Goal: Transaction & Acquisition: Book appointment/travel/reservation

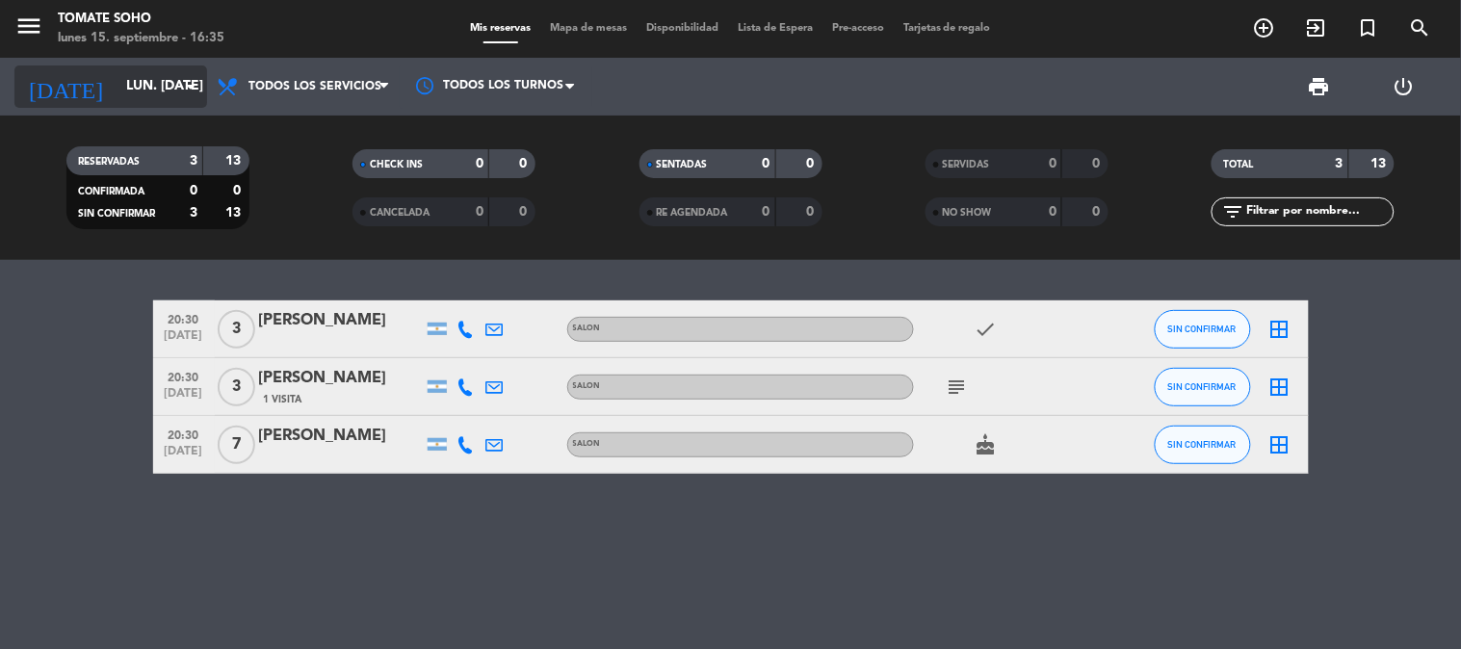
click at [145, 90] on input "lun. [DATE]" at bounding box center [207, 86] width 183 height 35
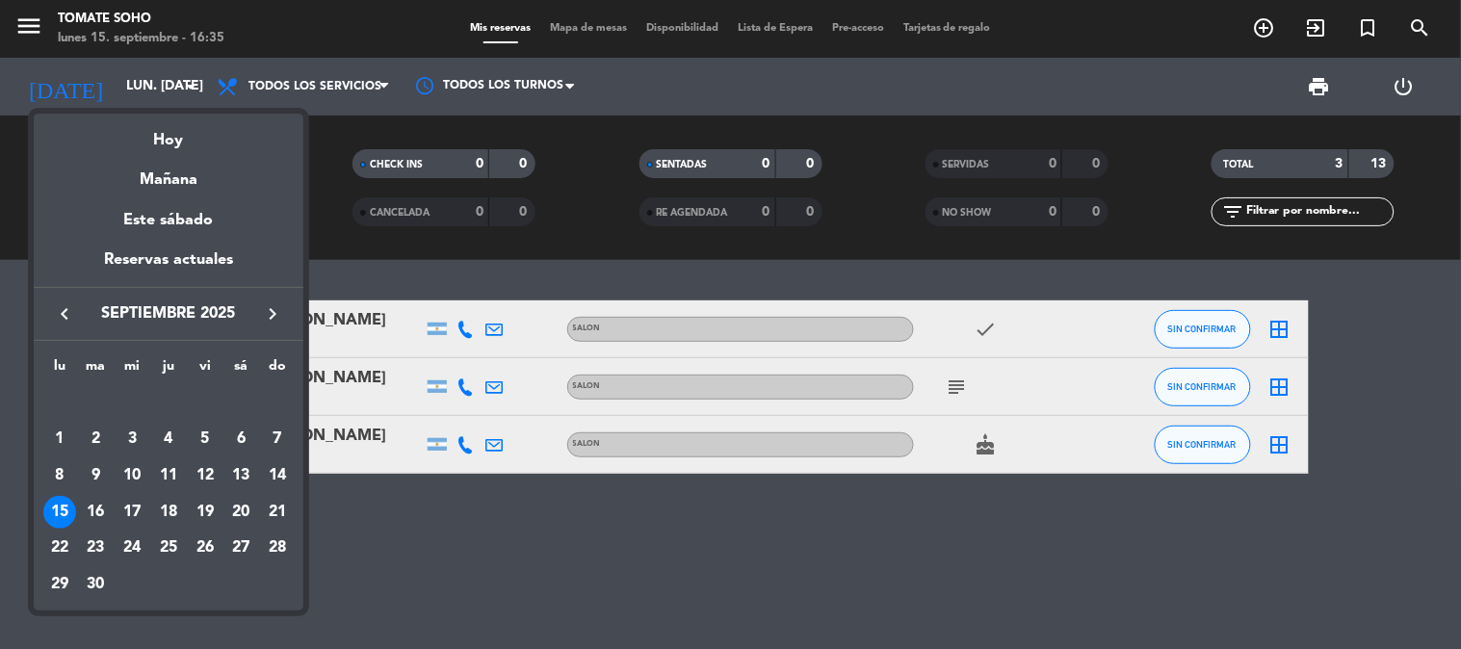
click at [195, 545] on div "26" at bounding box center [205, 547] width 33 height 33
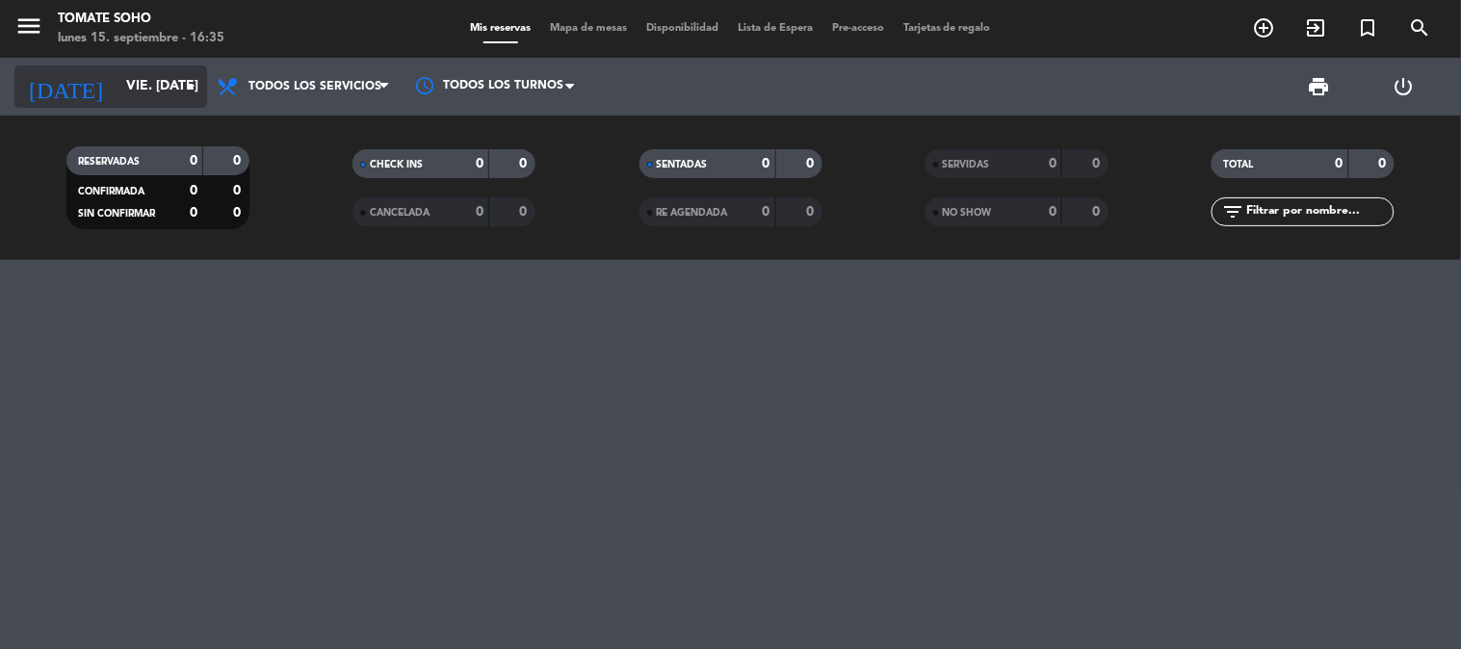
click at [157, 89] on input "vie. [DATE]" at bounding box center [207, 86] width 183 height 35
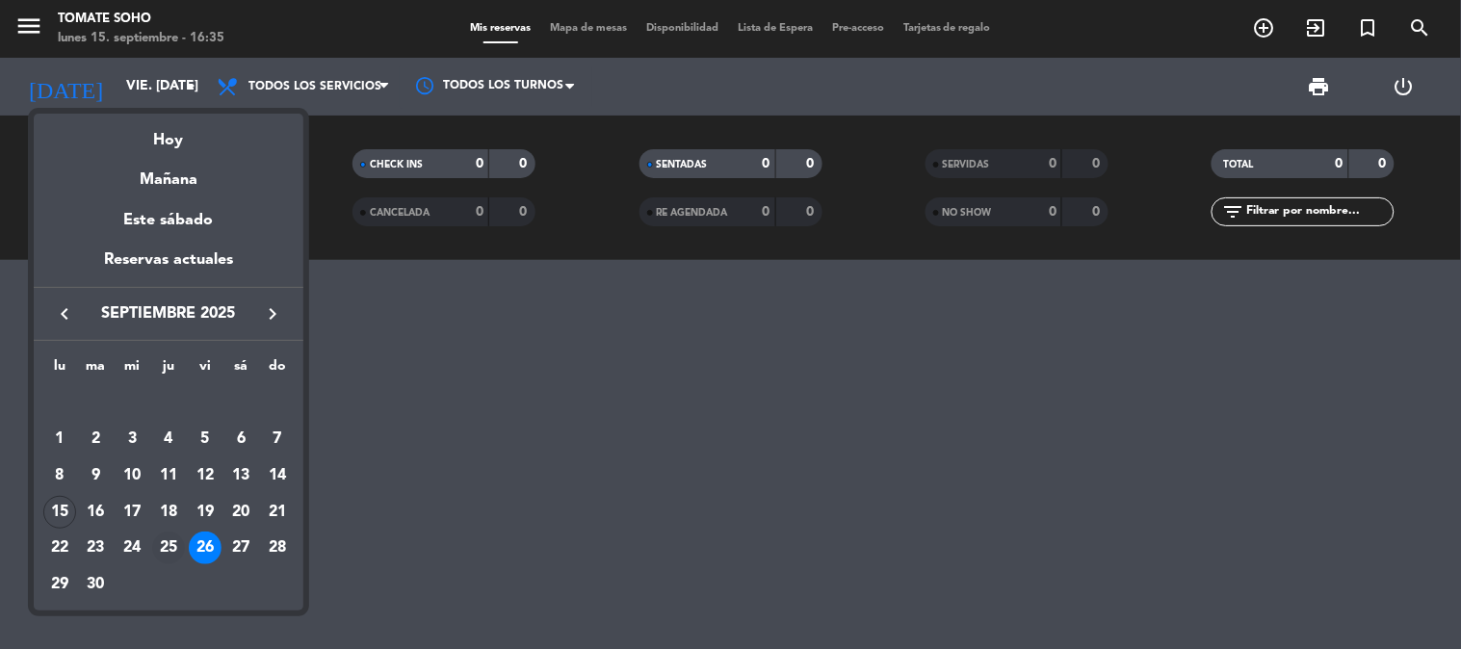
click at [168, 550] on div "25" at bounding box center [168, 547] width 33 height 33
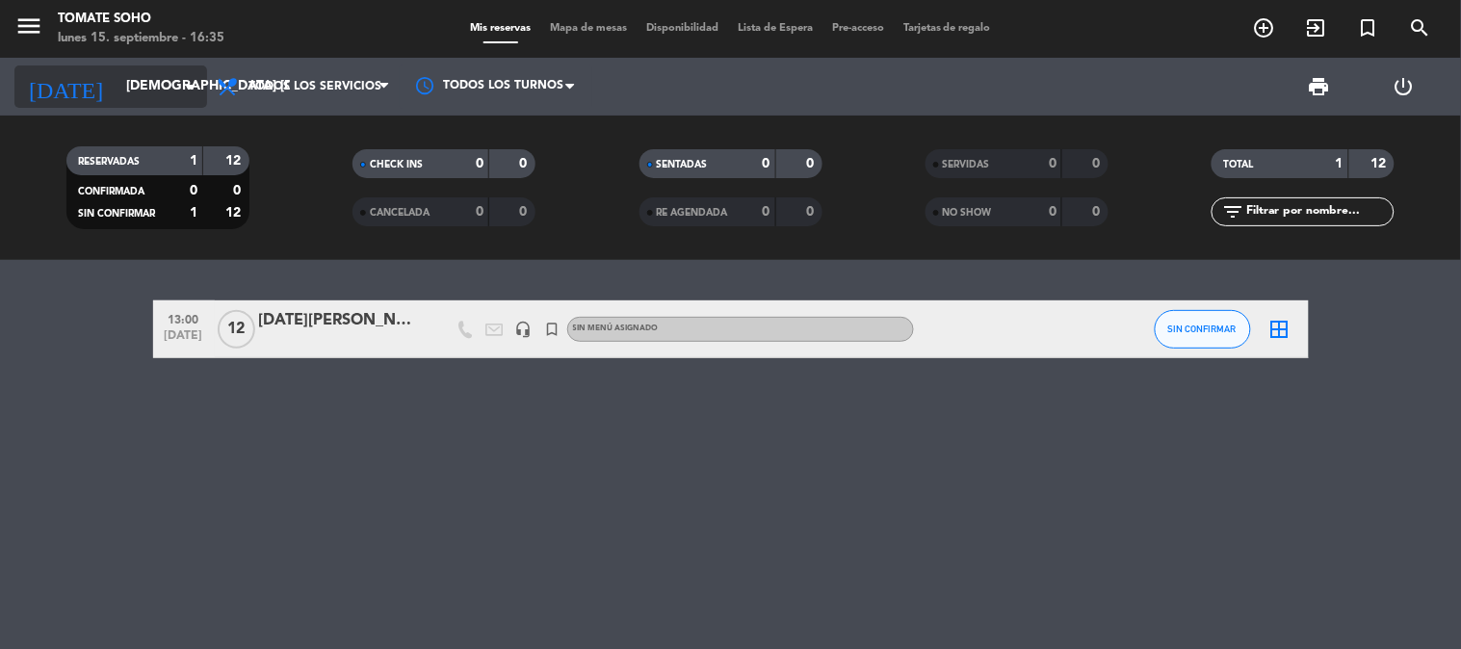
click at [173, 87] on input "[DEMOGRAPHIC_DATA] [DATE]" at bounding box center [207, 86] width 183 height 35
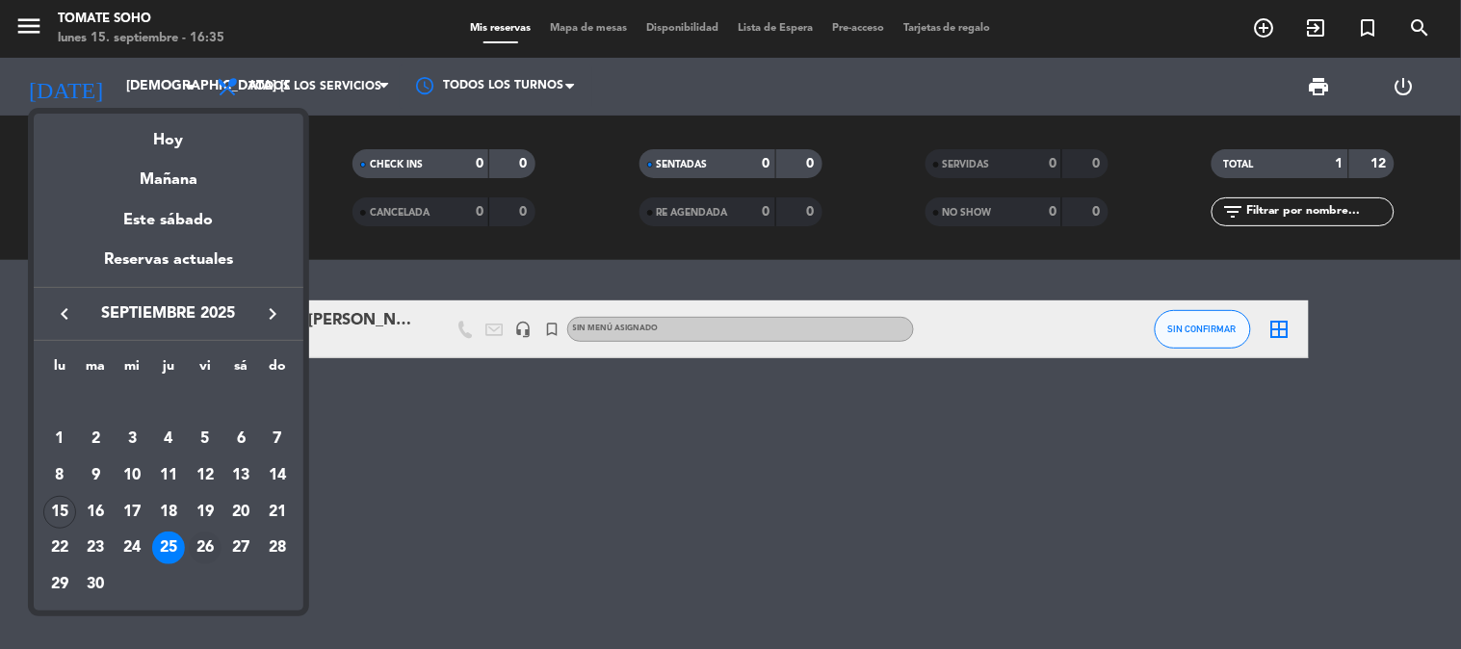
click at [194, 547] on div "26" at bounding box center [205, 547] width 33 height 33
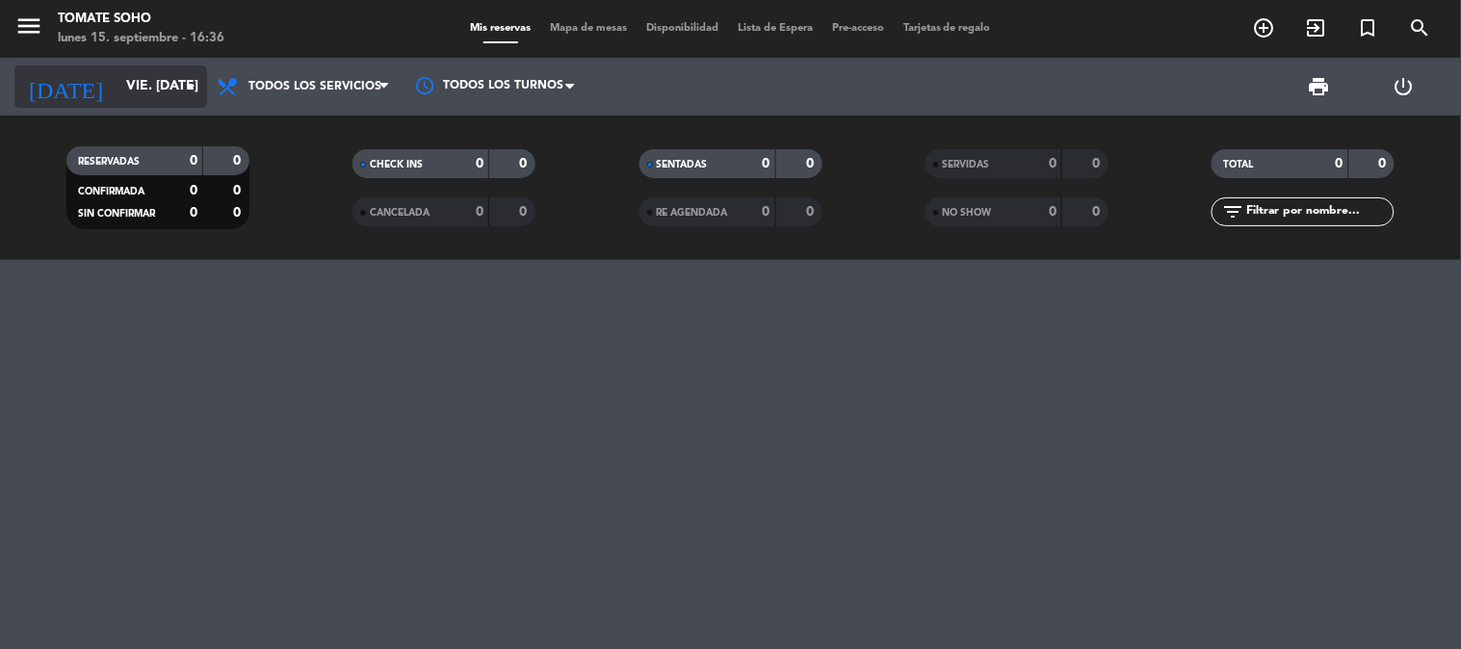
click at [128, 84] on input "vie. [DATE]" at bounding box center [207, 86] width 183 height 35
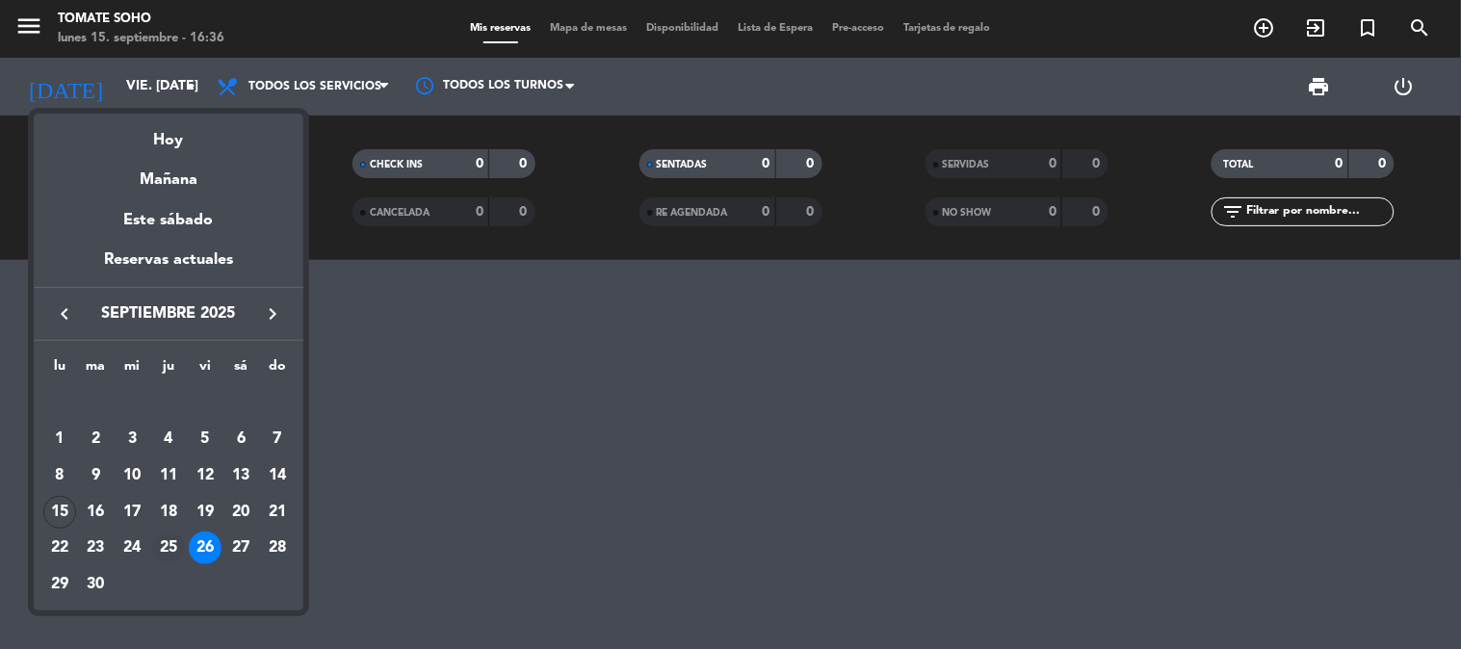
click at [161, 549] on div "25" at bounding box center [168, 547] width 33 height 33
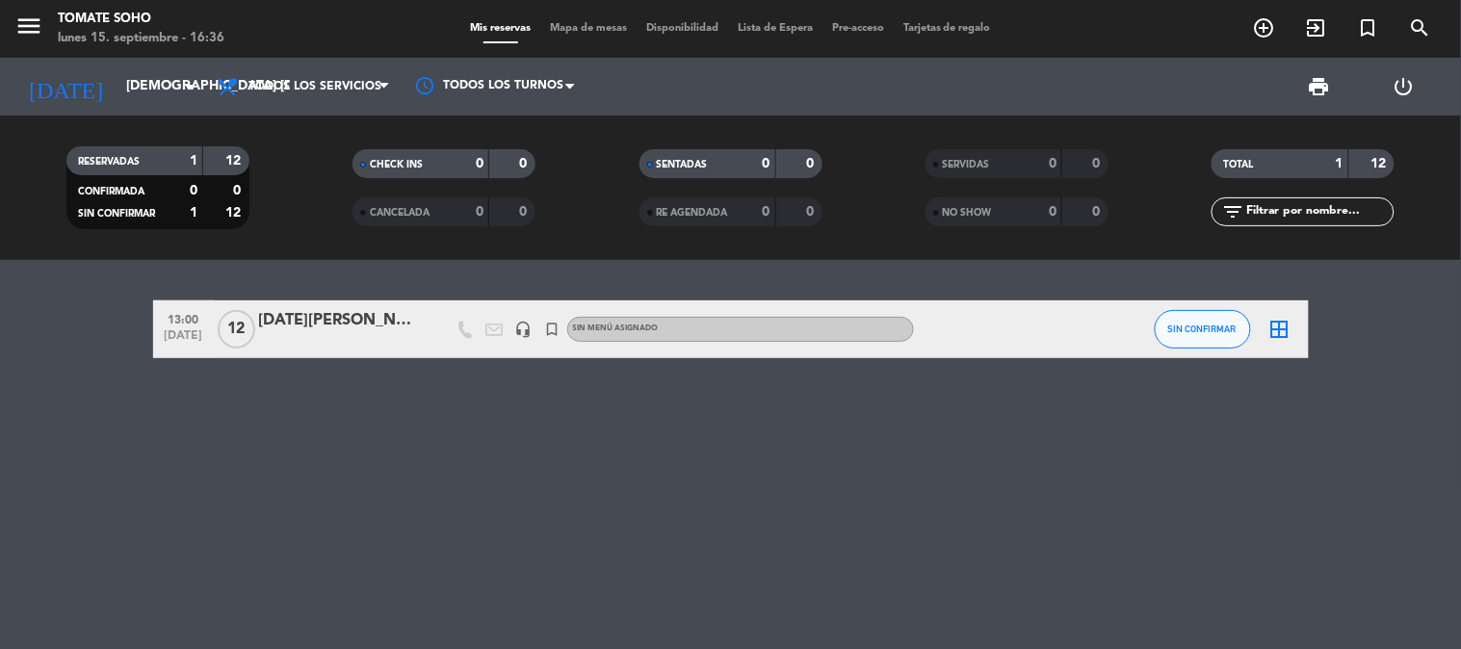
click at [295, 323] on div "[DATE][PERSON_NAME]" at bounding box center [341, 320] width 164 height 25
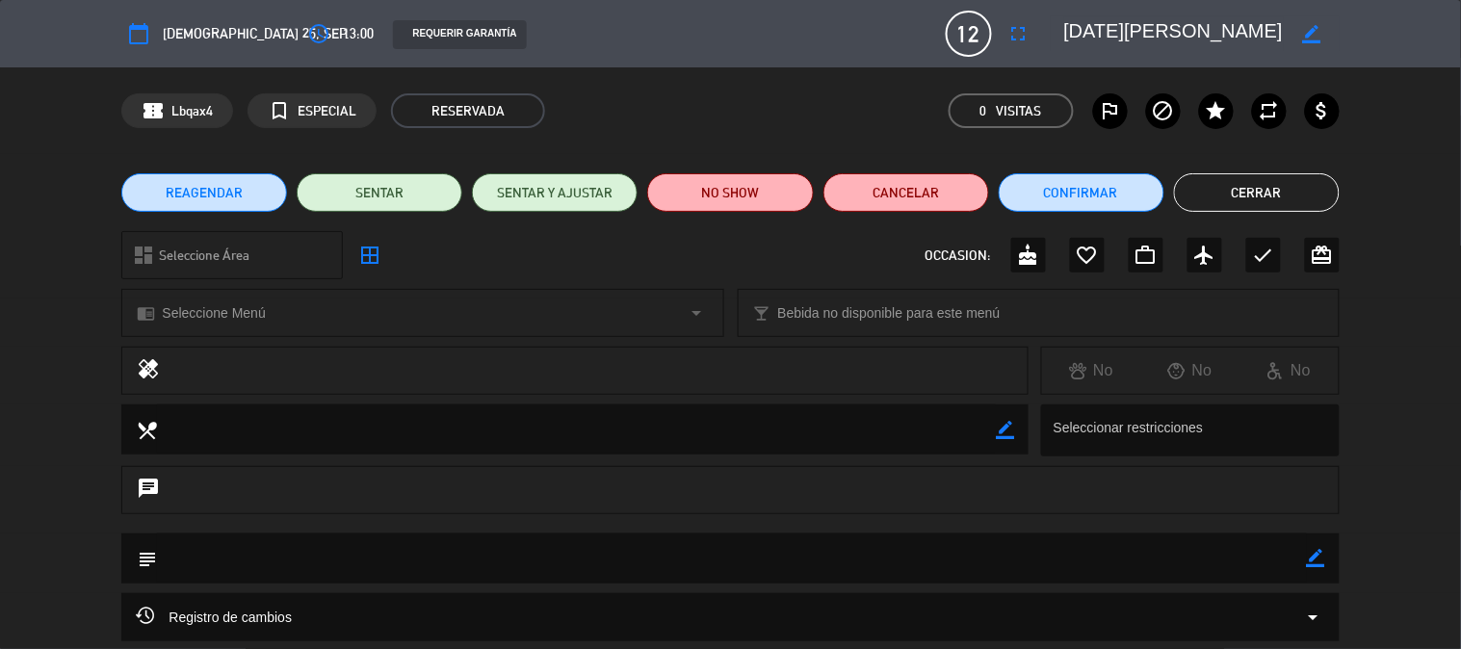
click at [168, 36] on span "[DEMOGRAPHIC_DATA] 25, sep." at bounding box center [256, 33] width 187 height 23
click at [149, 31] on icon "calendar_today" at bounding box center [138, 33] width 23 height 23
click at [135, 24] on icon "calendar_today" at bounding box center [138, 33] width 23 height 23
click at [187, 23] on span "[DEMOGRAPHIC_DATA] 25, sep." at bounding box center [256, 33] width 187 height 23
click at [204, 26] on span "[DEMOGRAPHIC_DATA] 25, sep." at bounding box center [256, 33] width 187 height 23
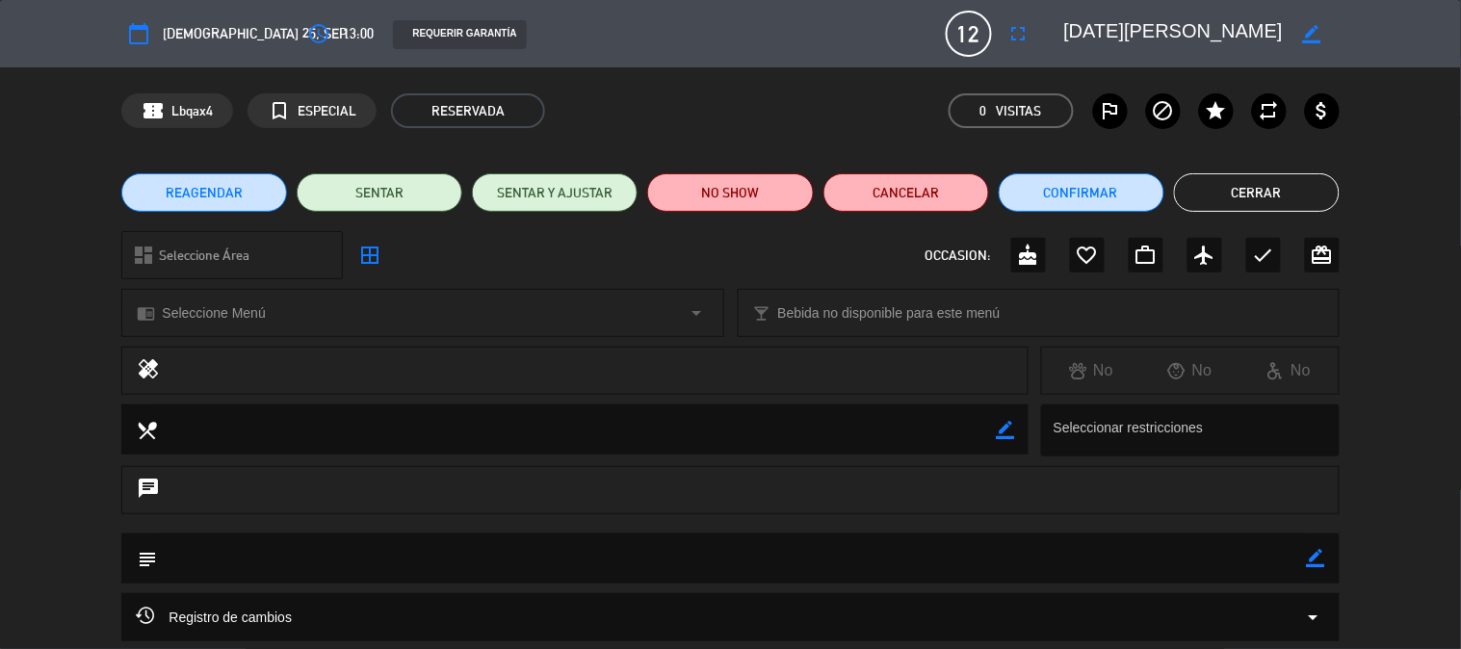
click at [1320, 35] on icon "border_color" at bounding box center [1311, 34] width 18 height 18
click at [1319, 32] on icon at bounding box center [1311, 34] width 18 height 18
click at [190, 35] on span "[DEMOGRAPHIC_DATA] 25, sep." at bounding box center [256, 33] width 187 height 23
click at [136, 30] on icon "calendar_today" at bounding box center [138, 33] width 23 height 23
click at [1249, 194] on button "Cerrar" at bounding box center [1257, 192] width 166 height 39
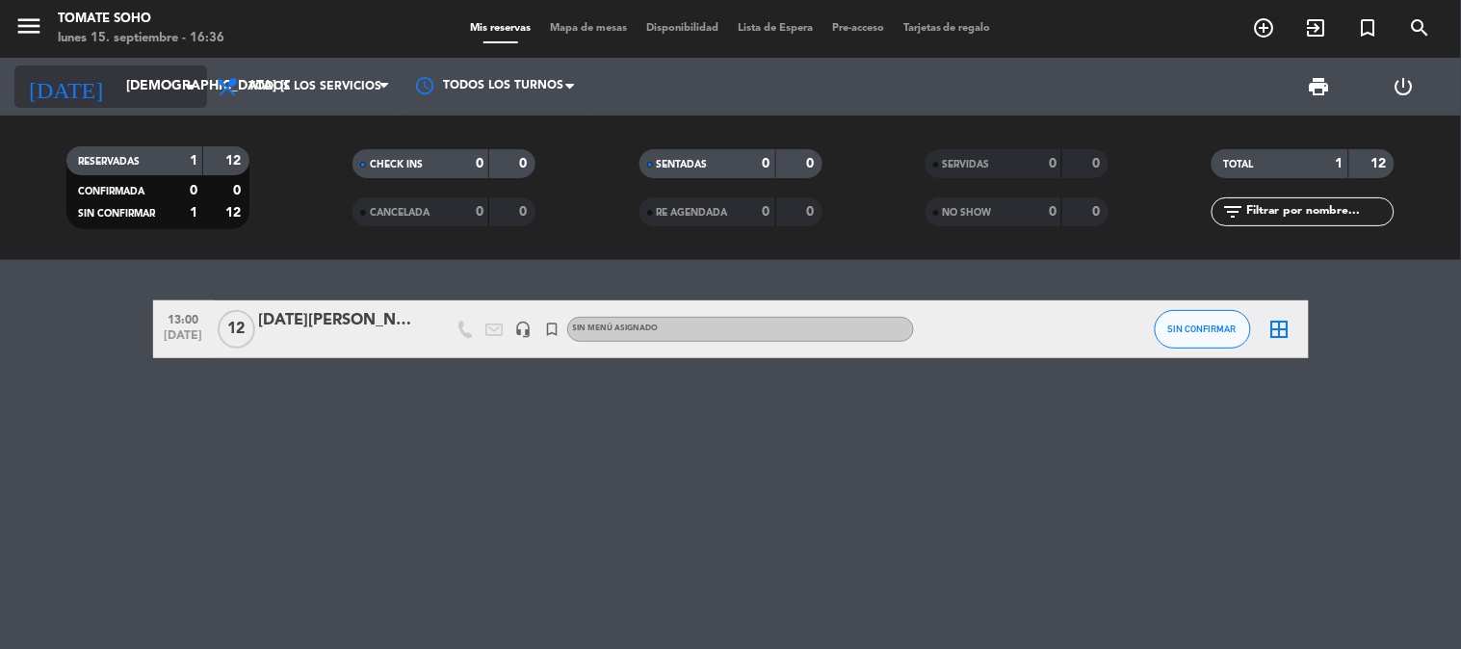
click at [150, 88] on input "[DEMOGRAPHIC_DATA] [DATE]" at bounding box center [207, 86] width 183 height 35
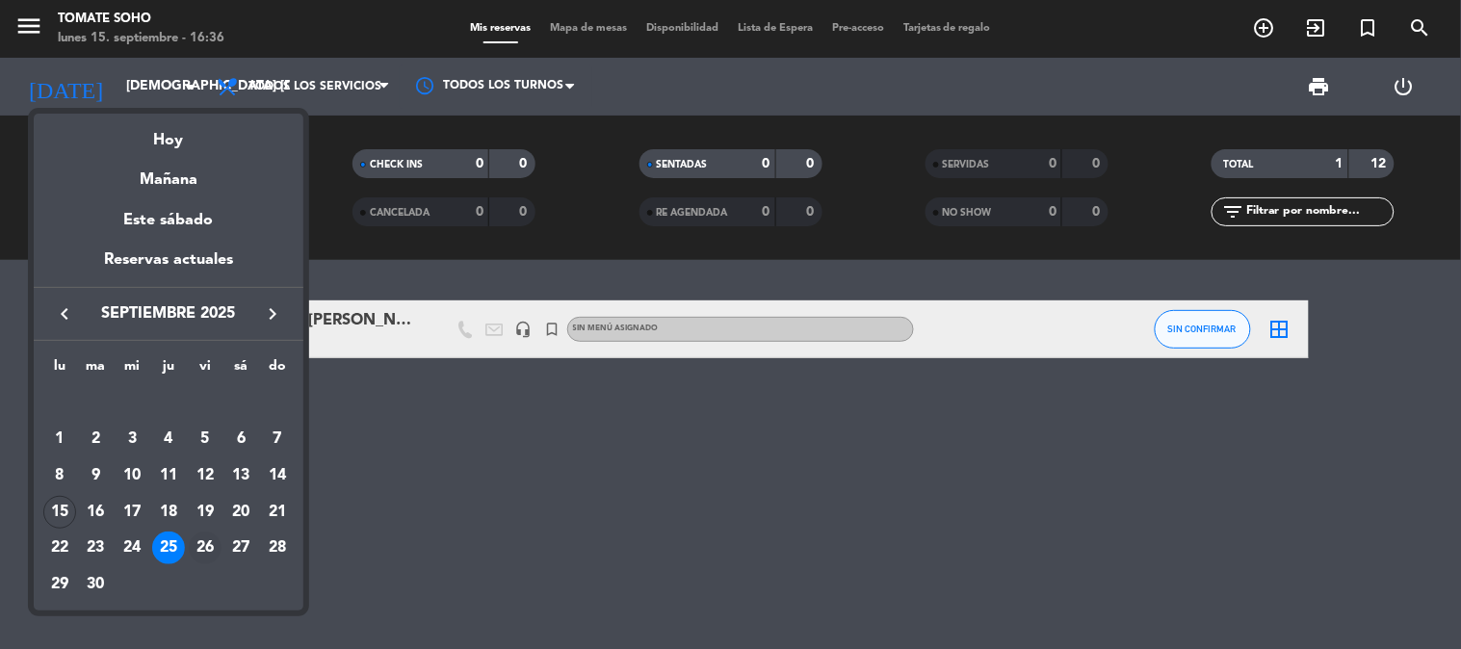
click at [205, 542] on div "26" at bounding box center [205, 547] width 33 height 33
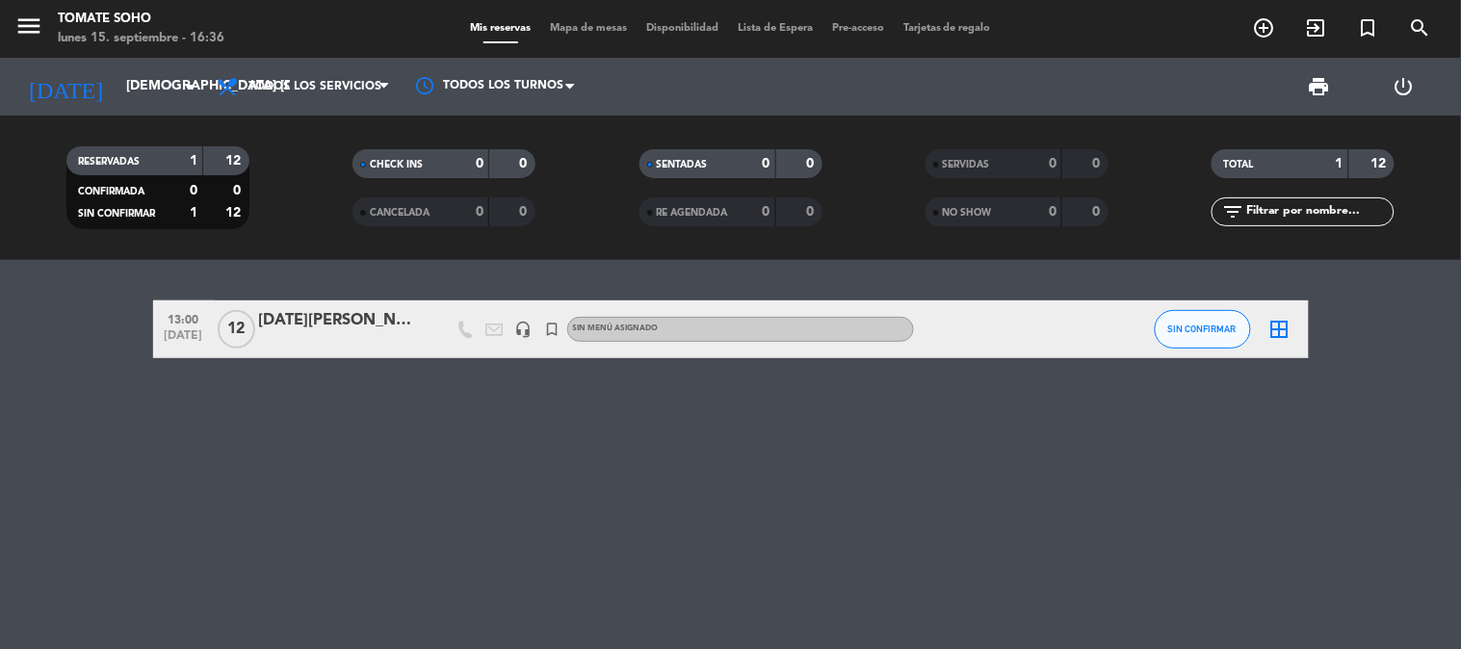
type input "vie. [DATE]"
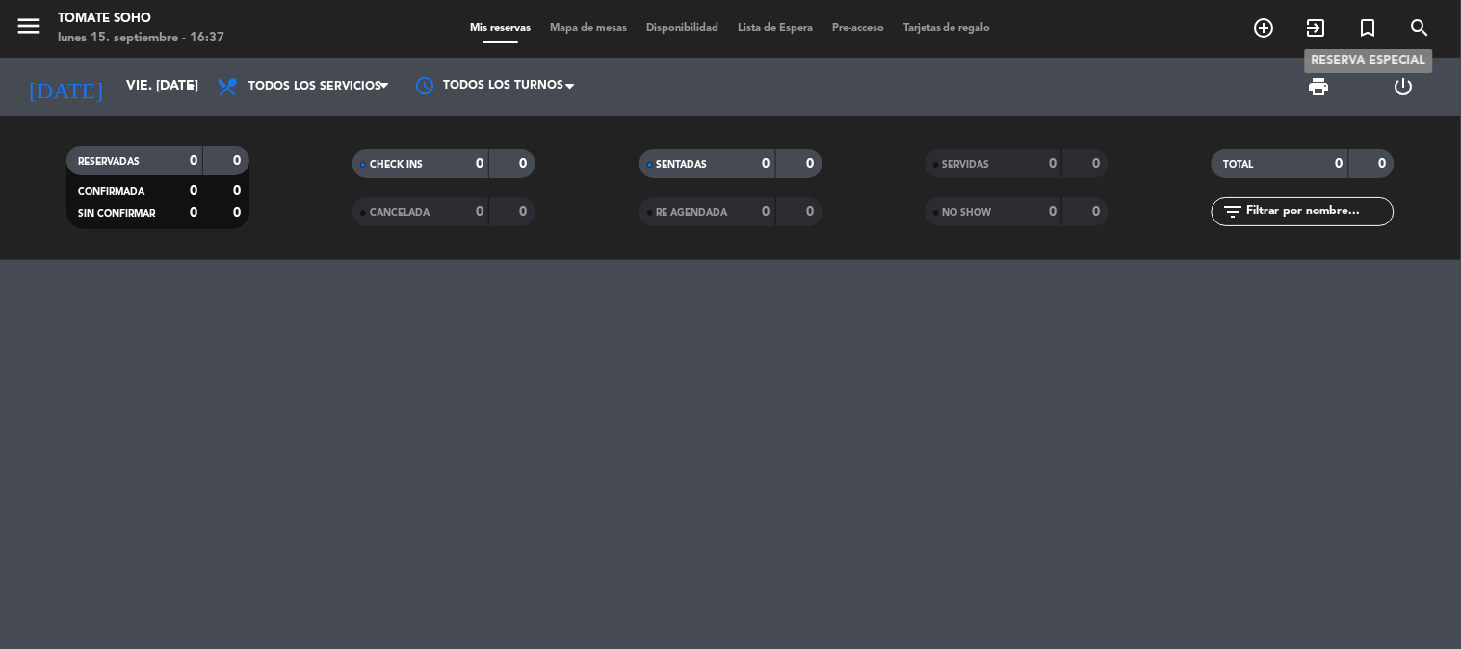
click at [1368, 30] on icon "turned_in_not" at bounding box center [1368, 27] width 23 height 23
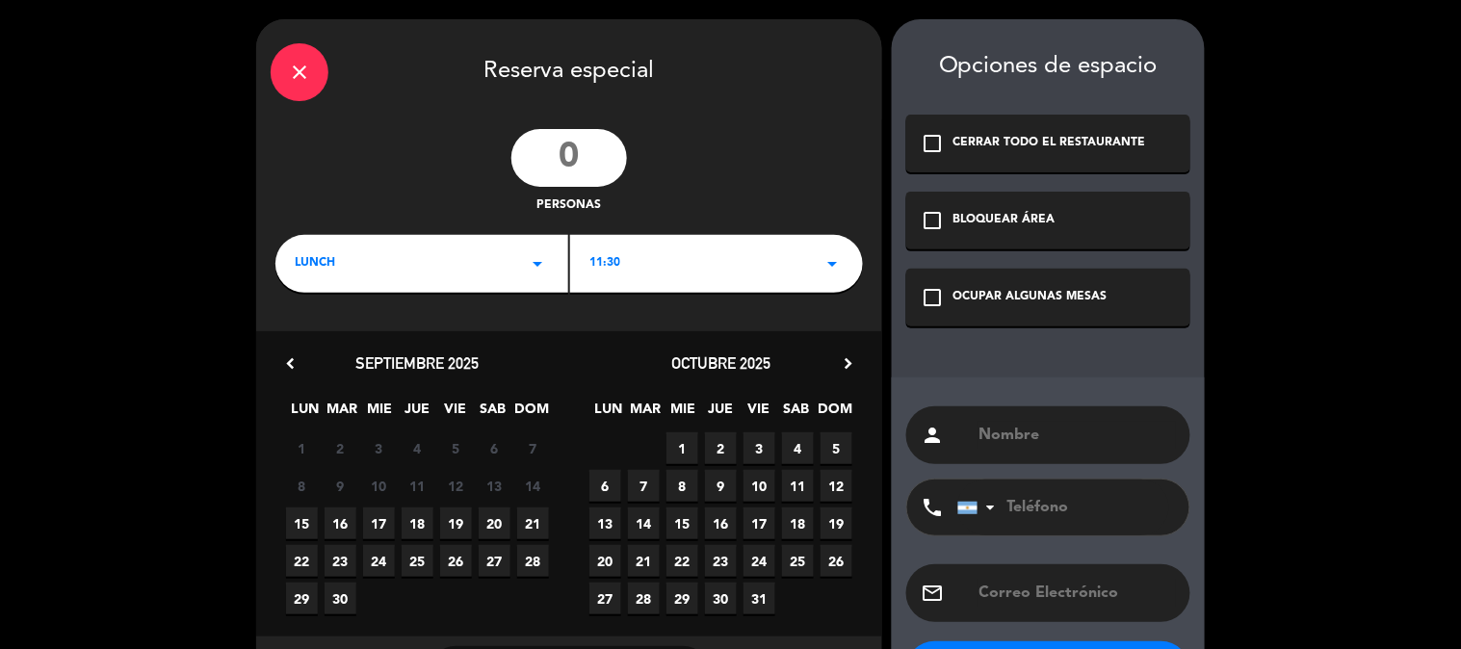
click at [578, 150] on input "number" at bounding box center [569, 158] width 116 height 58
type input "12"
click at [459, 559] on span "26" at bounding box center [456, 561] width 32 height 32
click at [652, 277] on div "11:30 arrow_drop_down" at bounding box center [716, 264] width 293 height 58
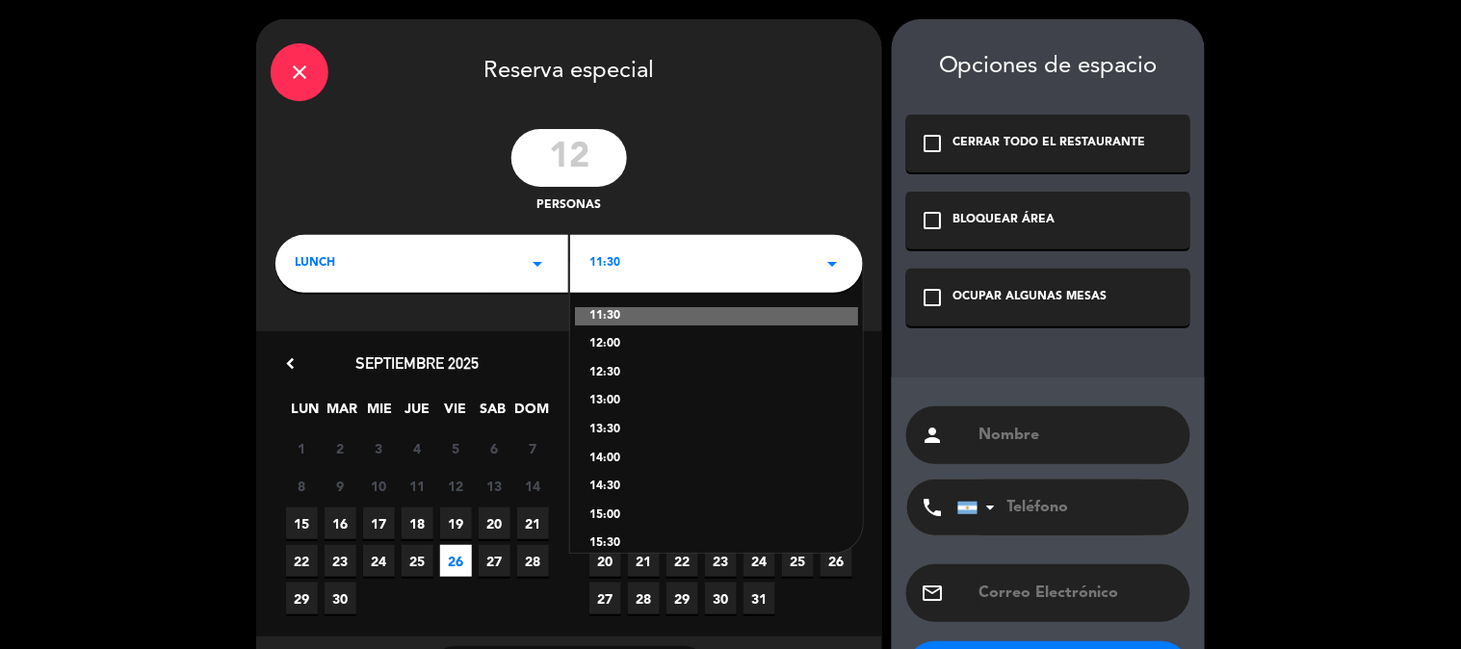
click at [612, 367] on div "12:30" at bounding box center [716, 373] width 254 height 19
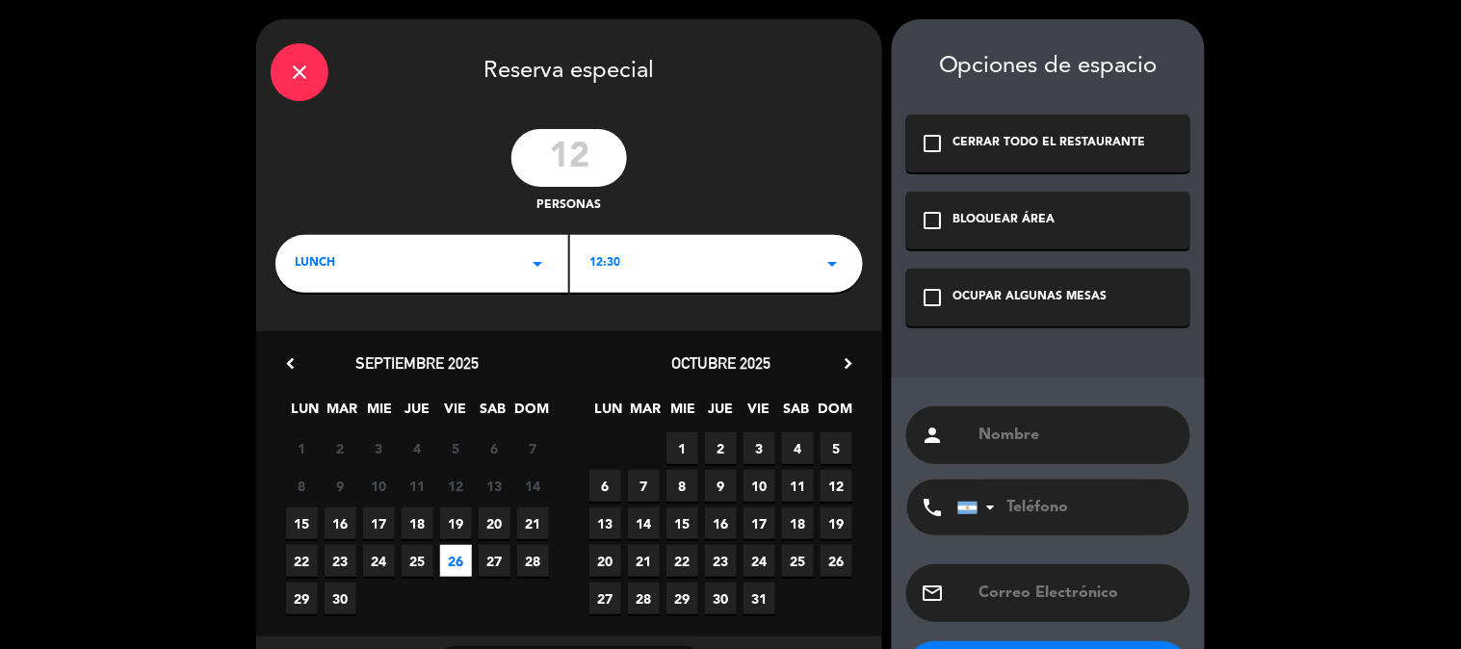
click at [932, 297] on icon "check_box_outline_blank" at bounding box center [931, 297] width 23 height 23
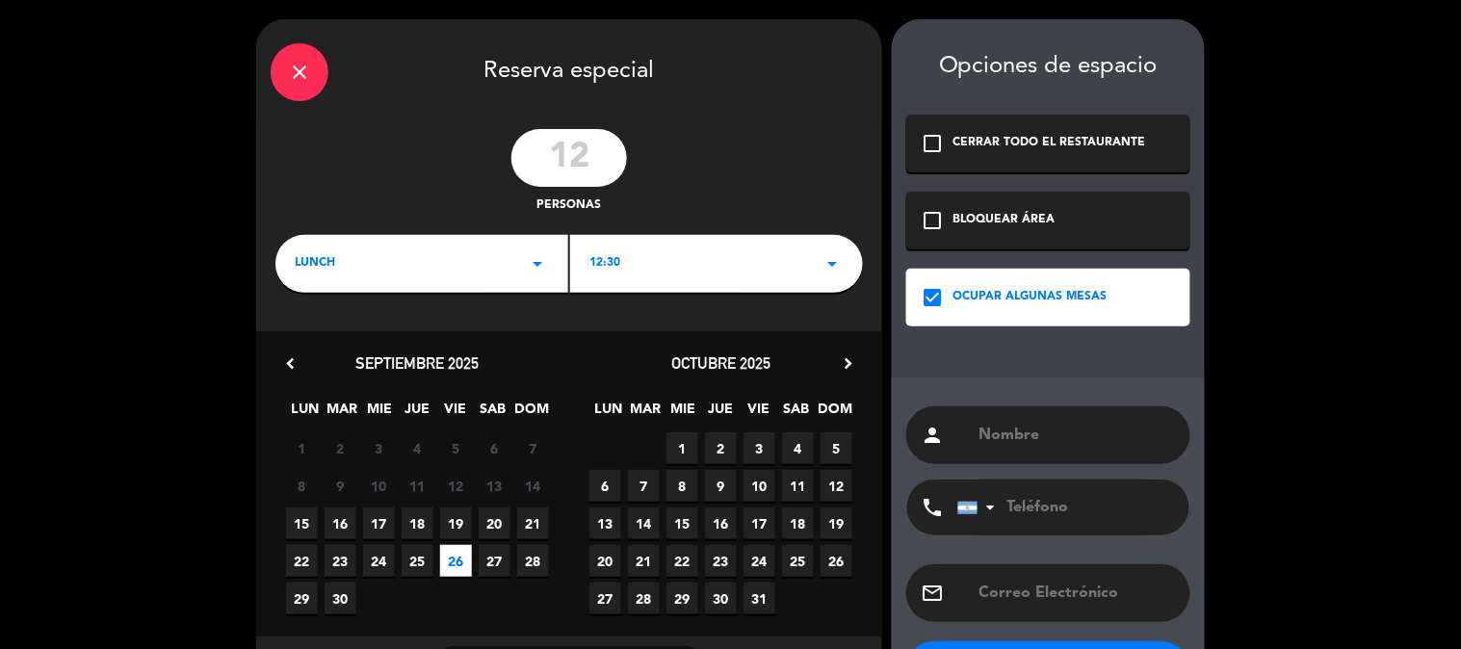
click at [996, 453] on div "person" at bounding box center [1048, 435] width 284 height 58
click at [993, 433] on input "text" at bounding box center [1076, 435] width 198 height 27
type input "[DATE][PERSON_NAME]"
click at [1036, 513] on input "tel" at bounding box center [1063, 507] width 212 height 56
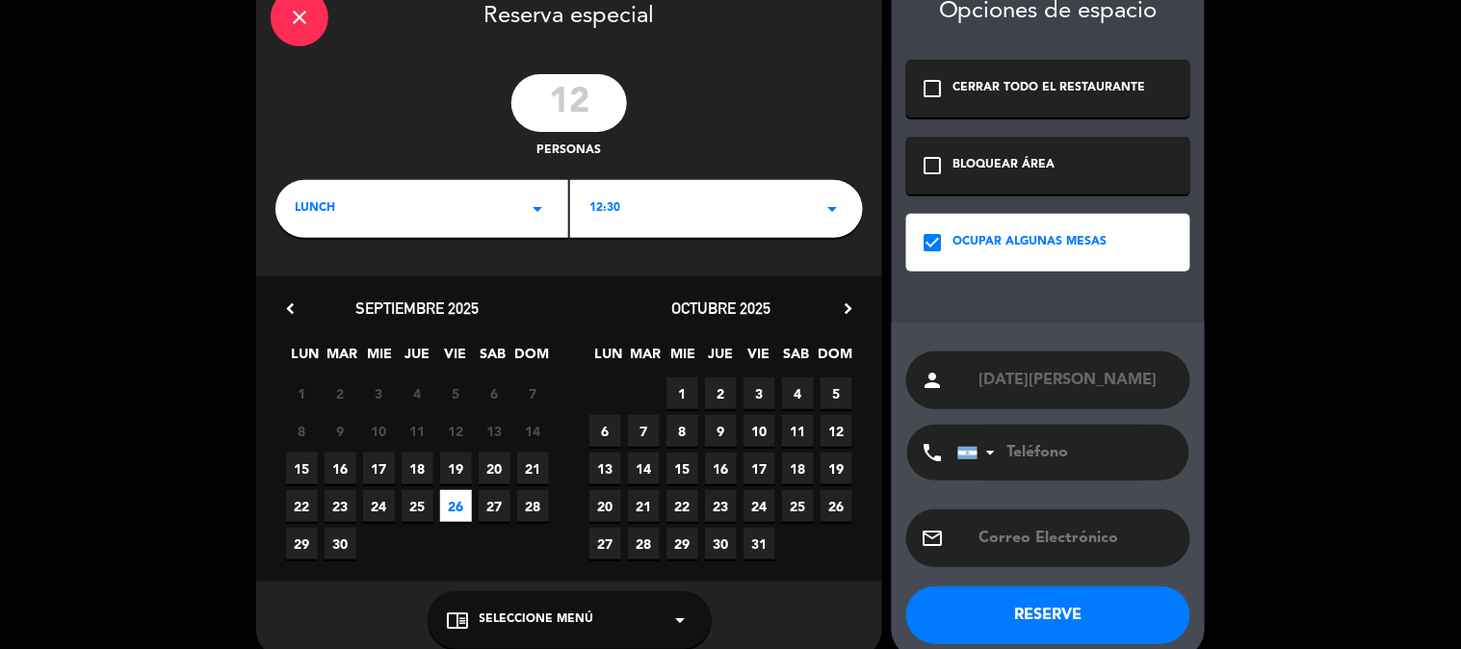
scroll to position [82, 0]
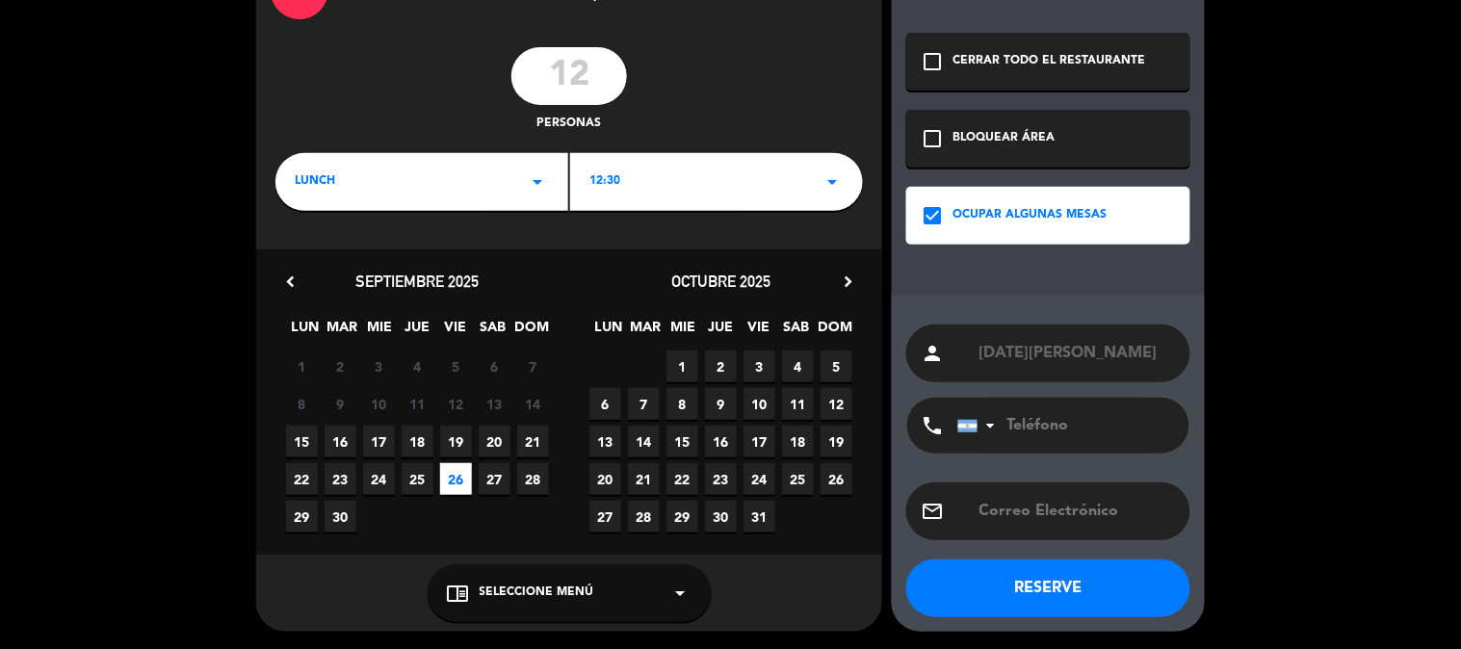
click at [1026, 583] on button "RESERVE" at bounding box center [1048, 588] width 284 height 58
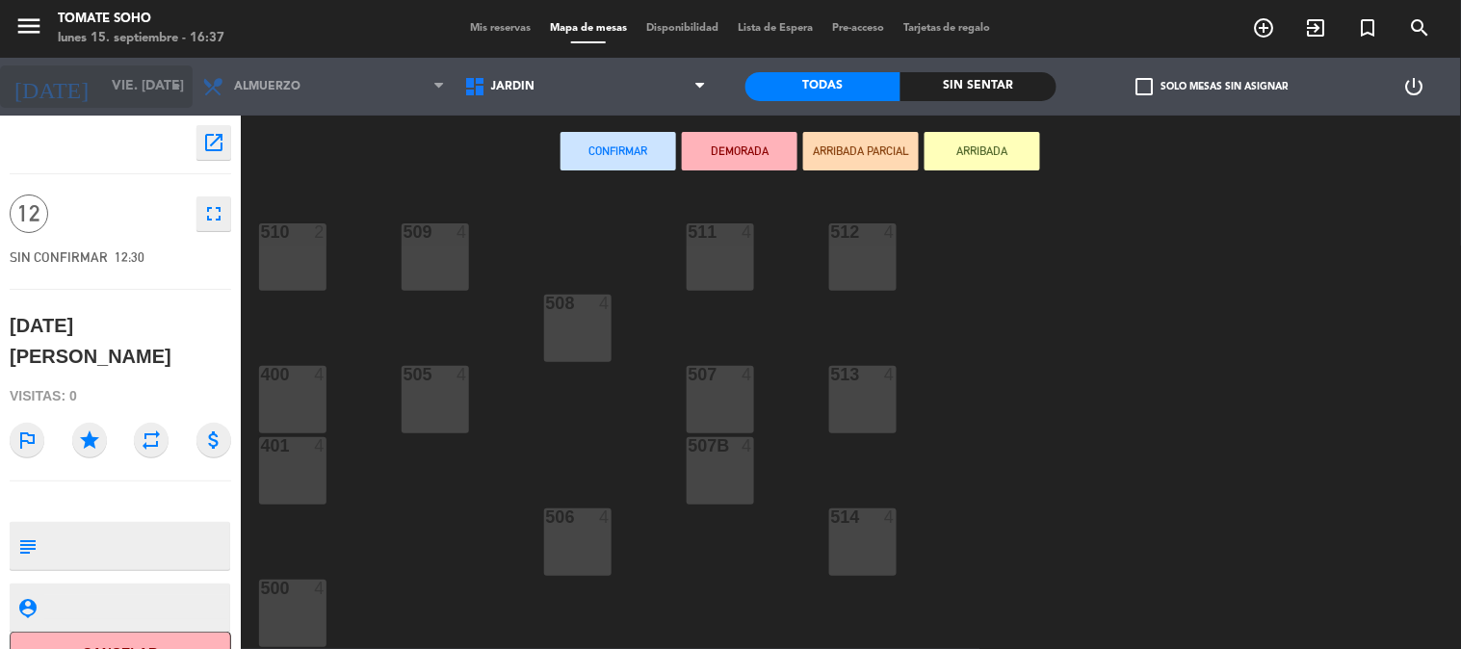
click at [140, 92] on input "vie. [DATE]" at bounding box center [193, 86] width 183 height 35
click at [1191, 174] on div "Confirmar DEMORADA ARRIBADA PARCIAL ARRIBADA" at bounding box center [800, 152] width 1119 height 73
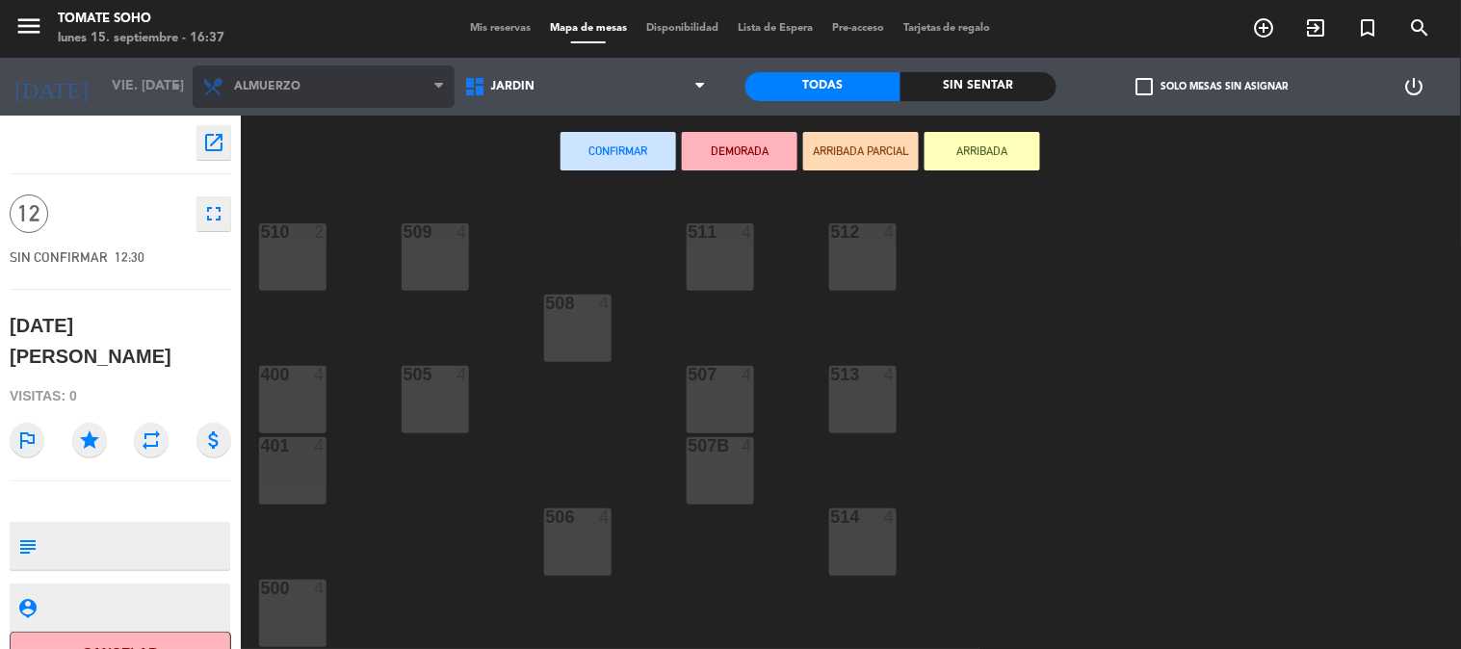
click at [301, 94] on span "Almuerzo" at bounding box center [324, 86] width 262 height 42
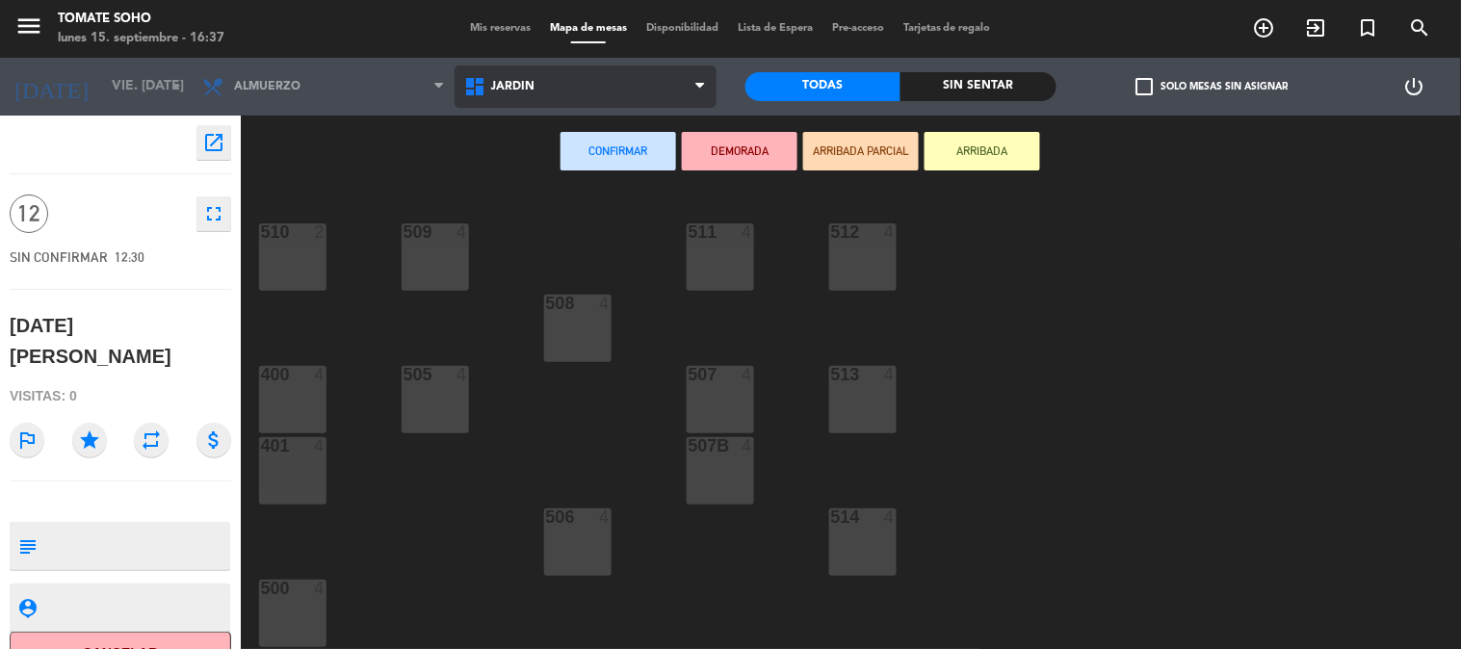
click at [494, 83] on span "JARDIN" at bounding box center [513, 86] width 44 height 13
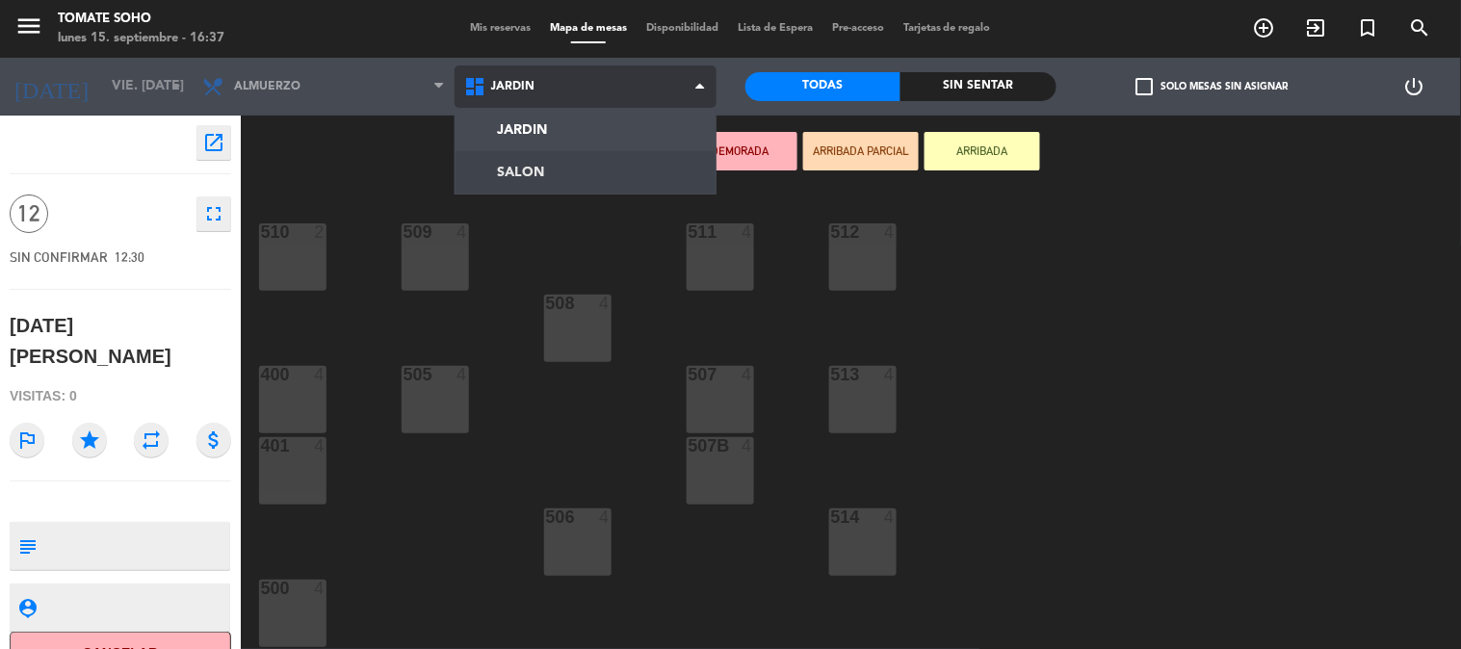
click at [516, 183] on ng-component "menu Tomate Soho lunes 15. septiembre - 16:37 Mis reservas Mapa de mesas Dispon…" at bounding box center [730, 325] width 1461 height 650
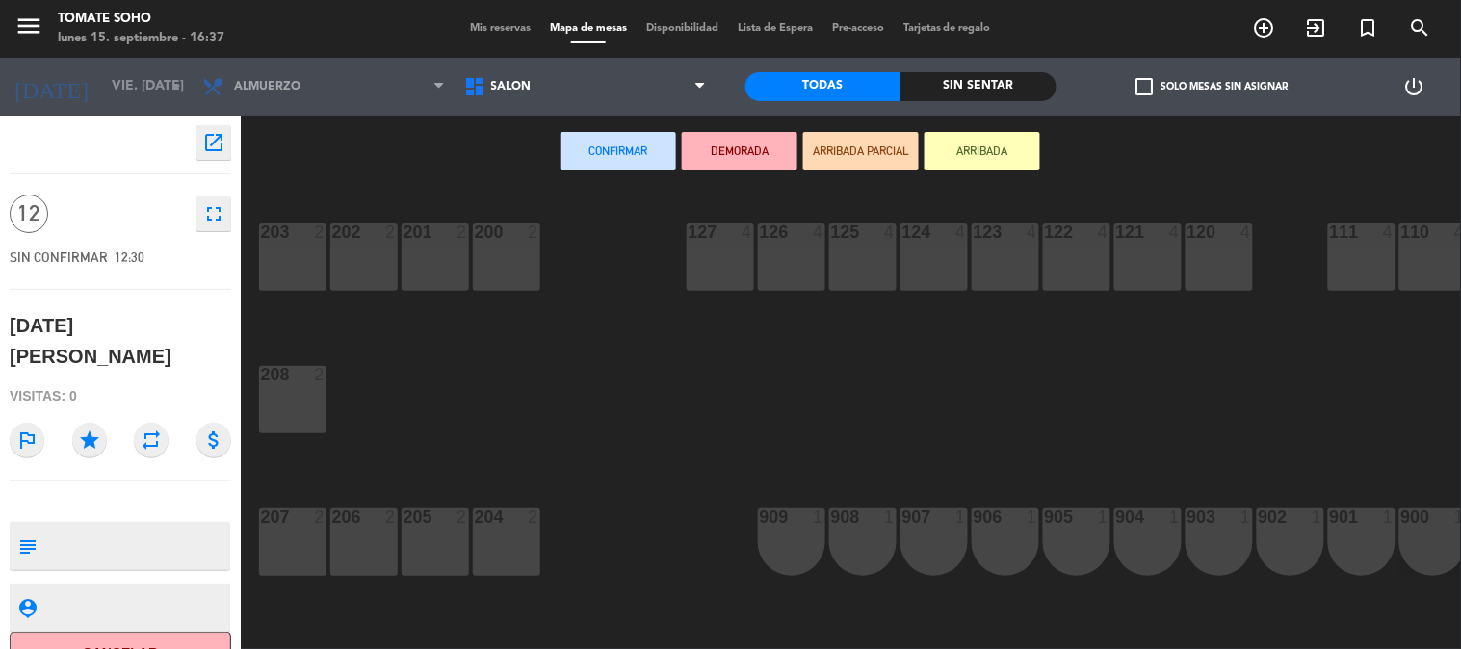
drag, startPoint x: 1215, startPoint y: 170, endPoint x: 1177, endPoint y: 178, distance: 38.3
click at [1214, 170] on div "Confirmar DEMORADA ARRIBADA PARCIAL ARRIBADA" at bounding box center [800, 152] width 1119 height 73
click at [129, 156] on div "open_in_new" at bounding box center [120, 142] width 221 height 35
drag, startPoint x: 112, startPoint y: 106, endPoint x: 137, endPoint y: 87, distance: 31.6
click at [112, 104] on div "[DATE] vie. [DATE] arrow_drop_down" at bounding box center [96, 86] width 193 height 42
